Goal: Information Seeking & Learning: Learn about a topic

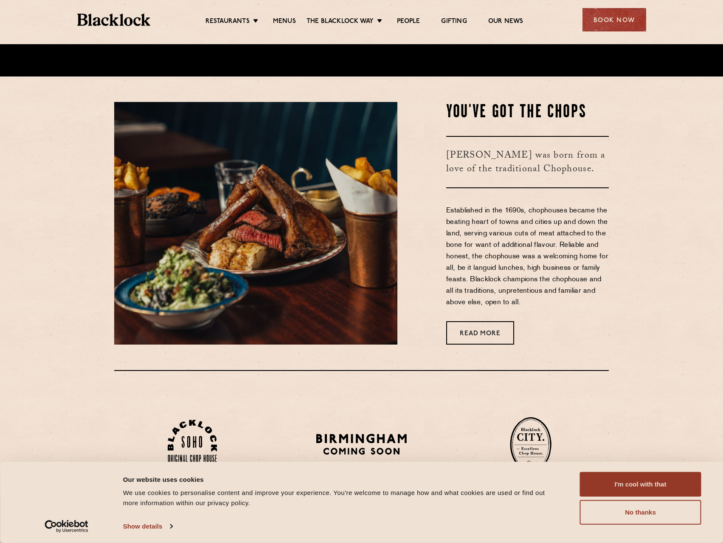
scroll to position [467, 0]
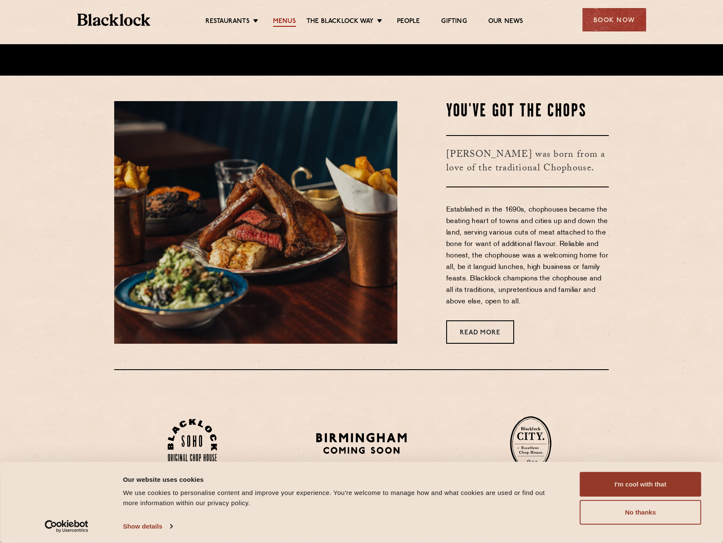
click at [285, 19] on link "Menus" at bounding box center [284, 21] width 23 height 9
drag, startPoint x: 222, startPoint y: 70, endPoint x: 247, endPoint y: 76, distance: 25.7
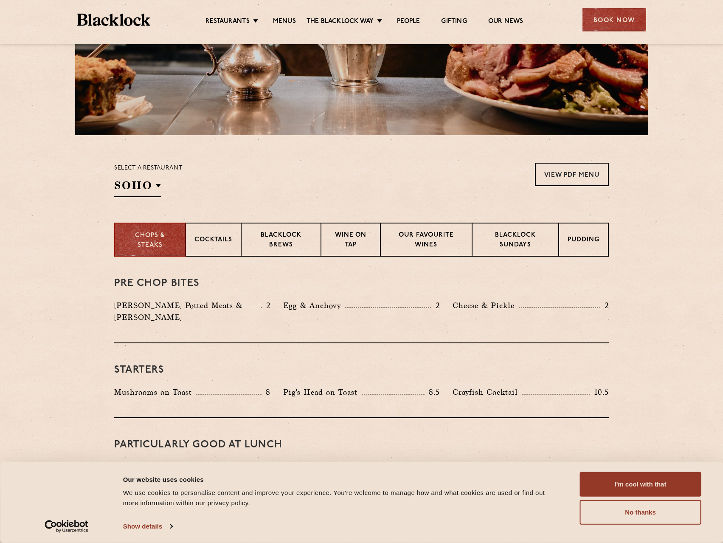
scroll to position [212, 0]
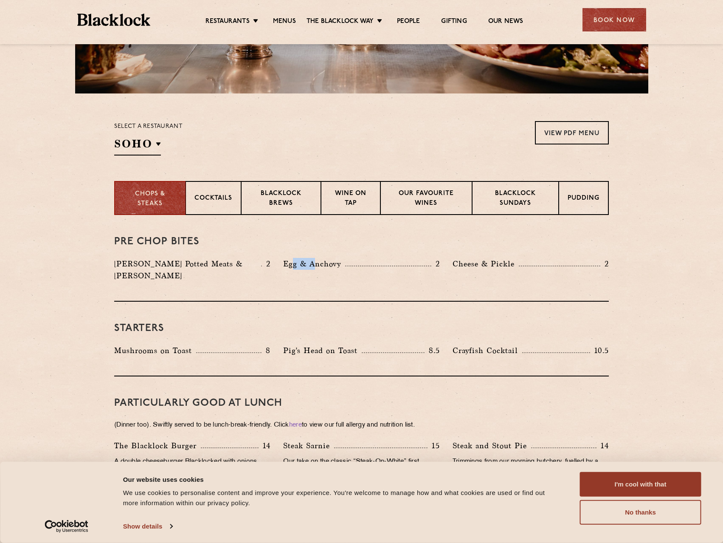
drag, startPoint x: 294, startPoint y: 260, endPoint x: 318, endPoint y: 267, distance: 24.4
click at [318, 267] on p "Egg & Anchovy" at bounding box center [314, 264] width 62 height 12
drag, startPoint x: 185, startPoint y: 258, endPoint x: 319, endPoint y: 272, distance: 134.4
click at [307, 272] on div "[PERSON_NAME] Potted Meats & Kimchi 2 Egg & Anchovy 2 [PERSON_NAME] & Pickle 2" at bounding box center [361, 272] width 507 height 28
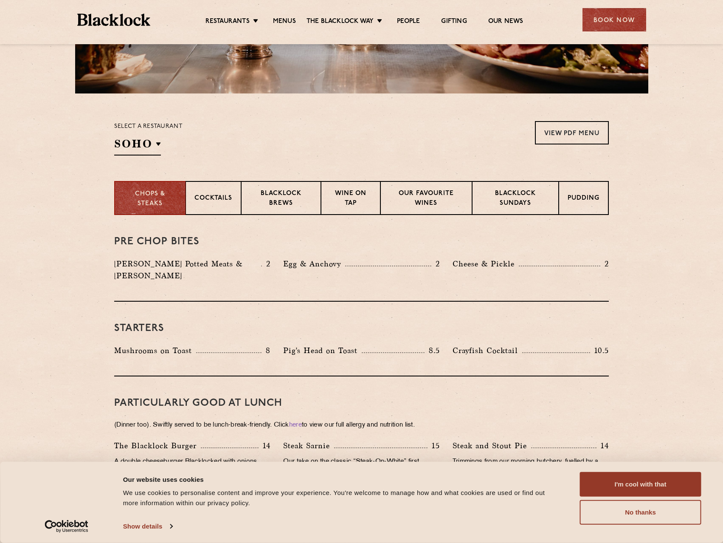
click at [319, 272] on div "Egg & Anchovy 2" at bounding box center [361, 272] width 169 height 28
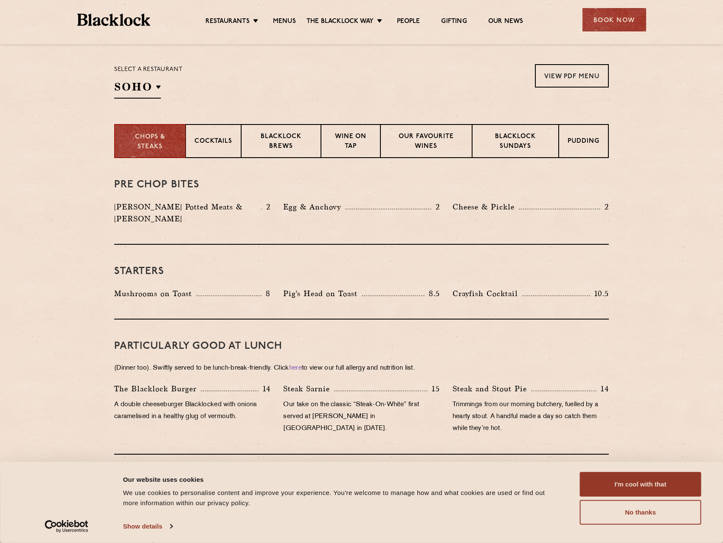
scroll to position [0, 0]
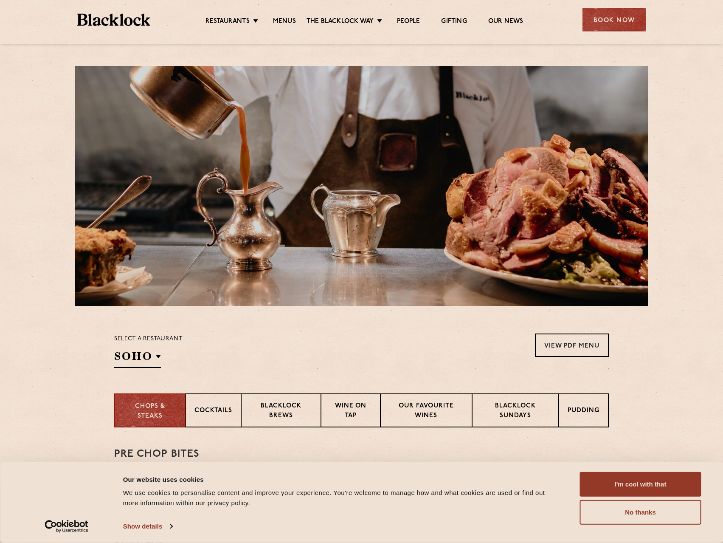
drag, startPoint x: 304, startPoint y: 184, endPoint x: 304, endPoint y: 189, distance: 4.7
